Goal: Task Accomplishment & Management: Use online tool/utility

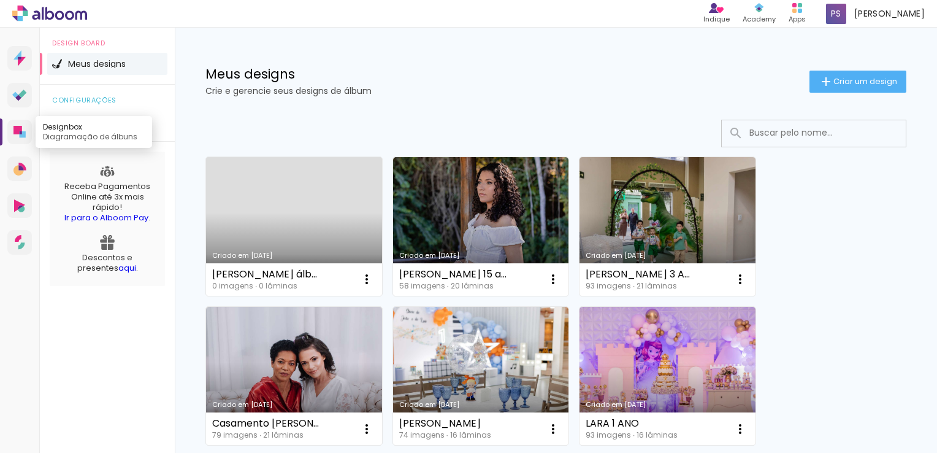
click at [21, 133] on icon at bounding box center [21, 132] width 2 height 3
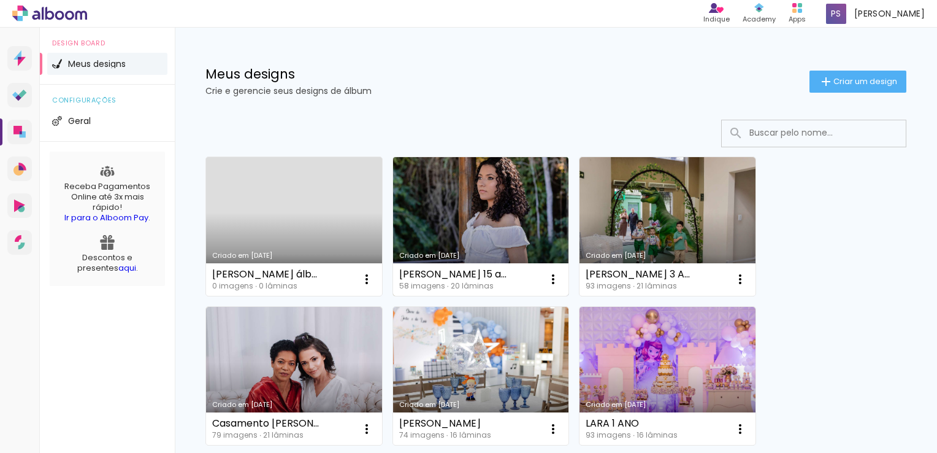
click at [472, 207] on link "Criado em [DATE]" at bounding box center [481, 226] width 176 height 139
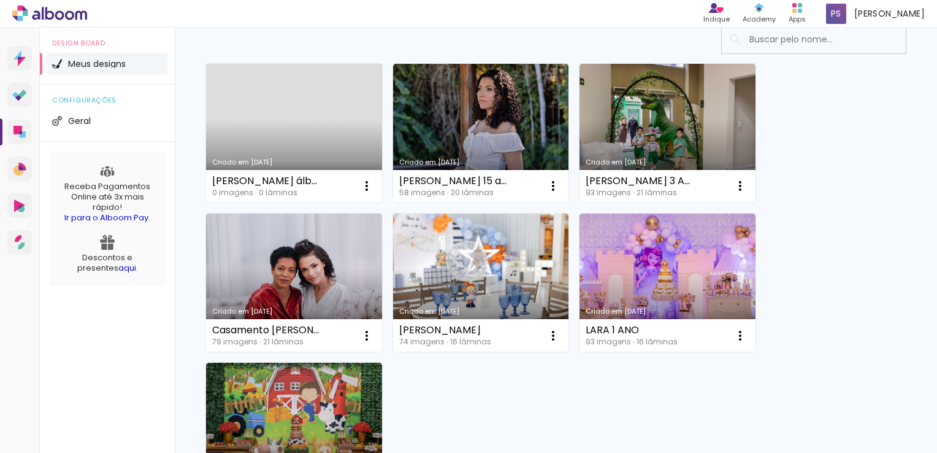
scroll to position [123, 0]
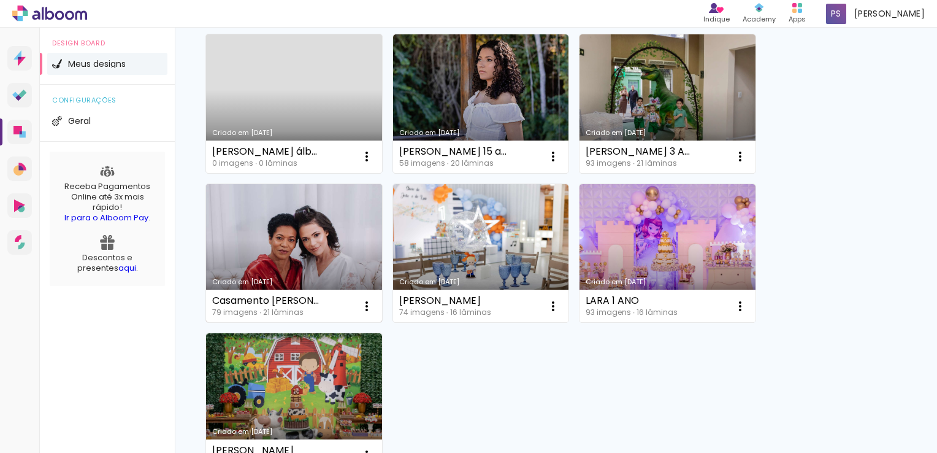
click at [283, 247] on link "Criado em [DATE]" at bounding box center [294, 253] width 176 height 139
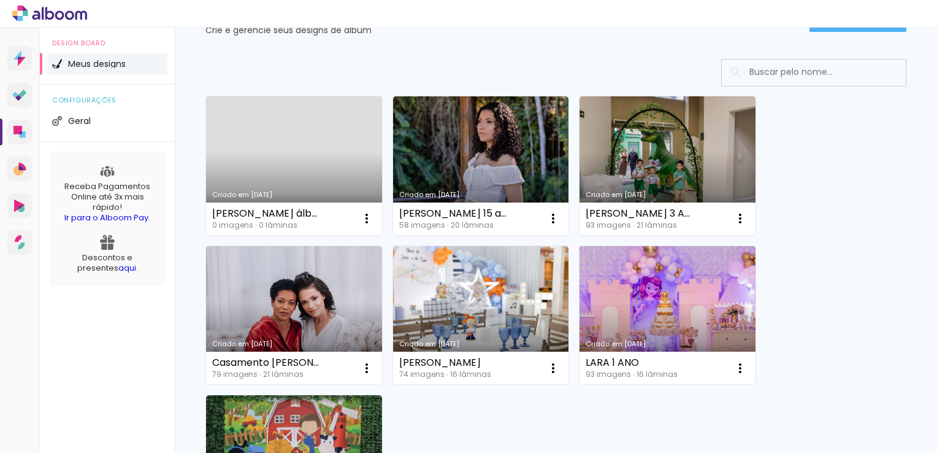
scroll to position [61, 0]
click at [674, 287] on link "Criado em [DATE]" at bounding box center [668, 314] width 176 height 139
